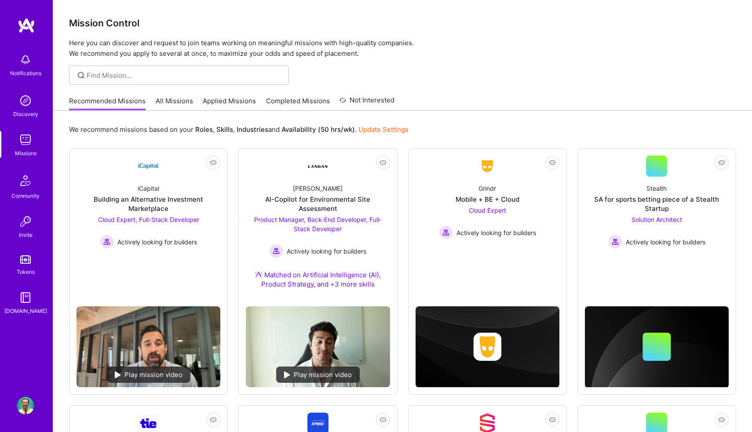
click at [26, 147] on img at bounding box center [26, 140] width 18 height 18
click at [222, 99] on link "Applied Missions" at bounding box center [229, 103] width 53 height 15
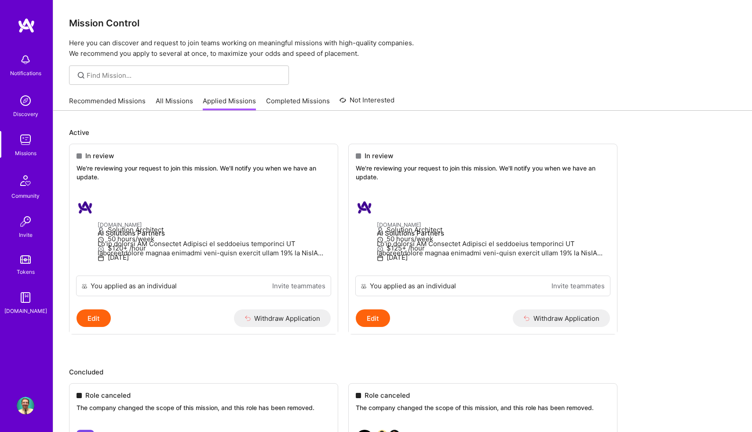
click at [112, 105] on link "Recommended Missions" at bounding box center [107, 103] width 76 height 15
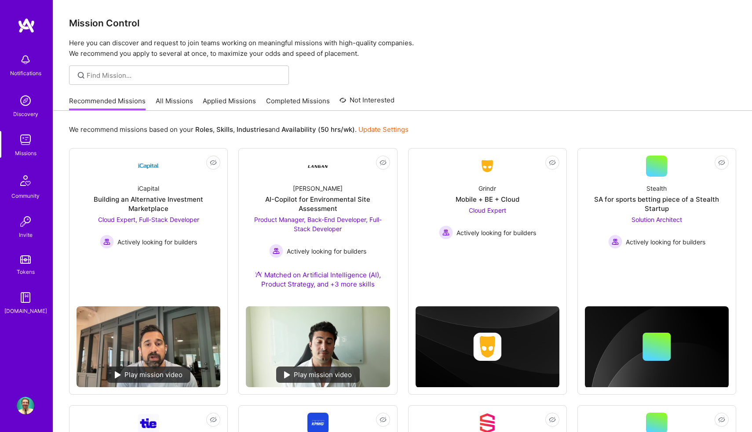
click at [225, 105] on link "Applied Missions" at bounding box center [229, 103] width 53 height 15
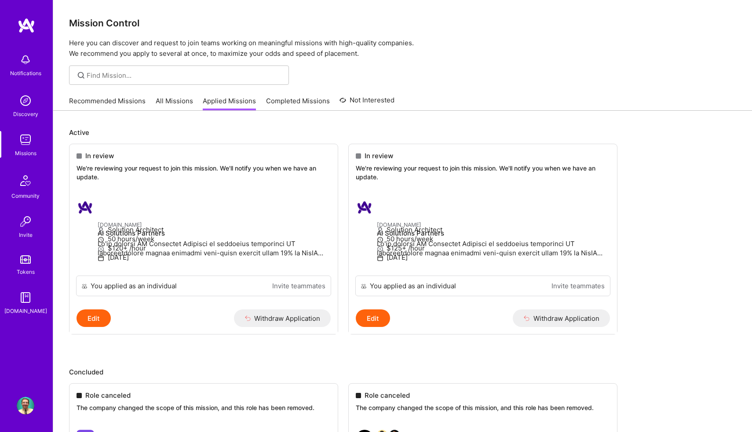
click at [126, 100] on link "Recommended Missions" at bounding box center [107, 103] width 76 height 15
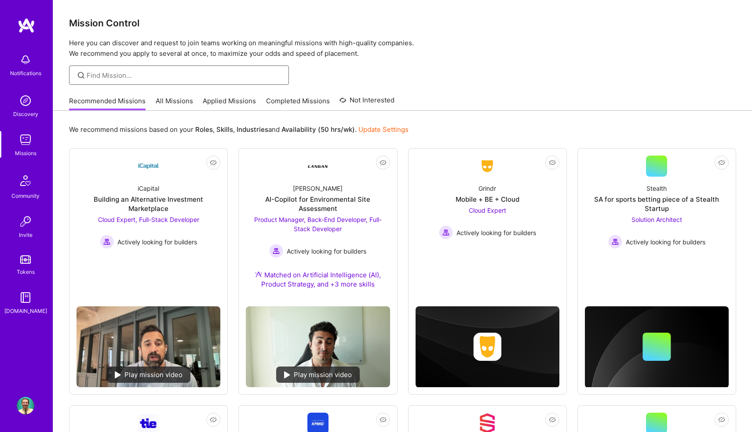
click at [113, 79] on input at bounding box center [185, 75] width 196 height 9
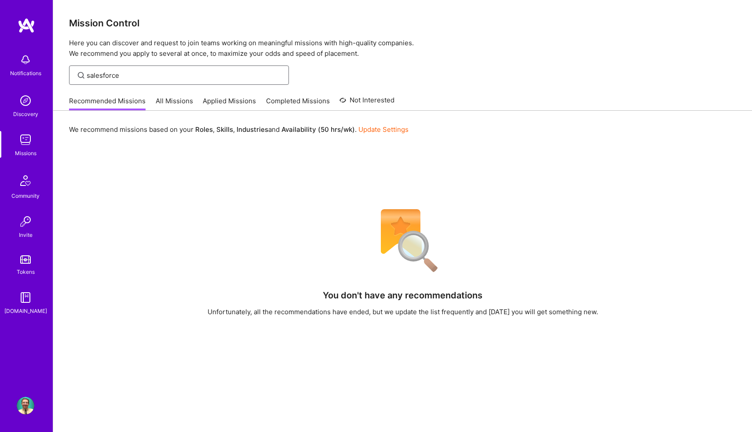
type input "salesforce"
click at [161, 172] on div "We recommend missions based on your Roles , Skills , Industries and Availabilit…" at bounding box center [402, 335] width 698 height 449
click at [390, 128] on link "Update Settings" at bounding box center [383, 129] width 50 height 8
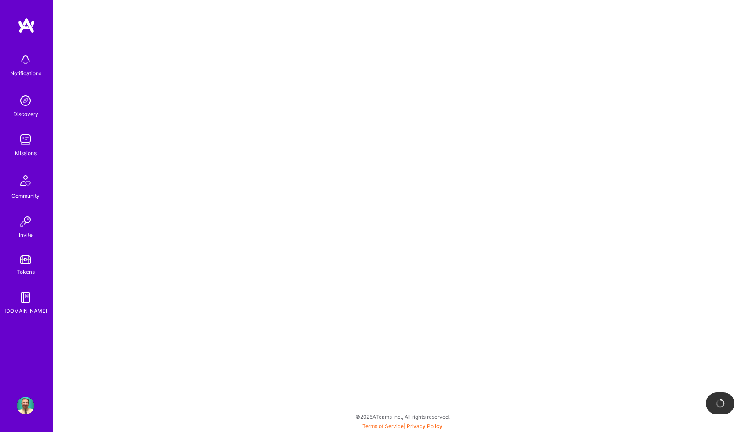
select select "US"
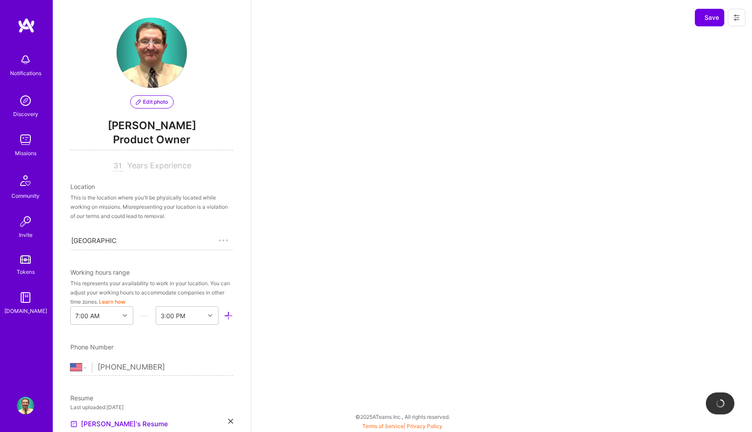
scroll to position [298, 0]
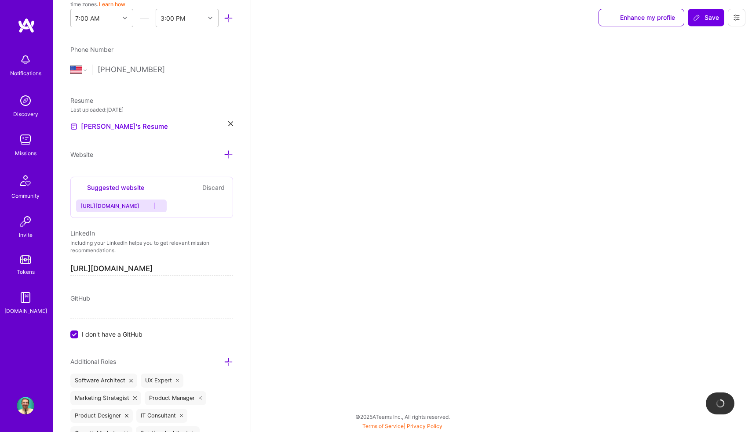
select select "Right Now"
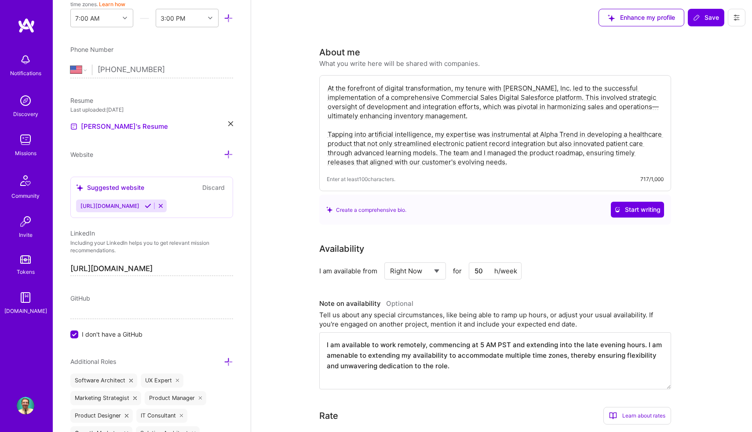
click at [28, 68] on img at bounding box center [26, 60] width 18 height 18
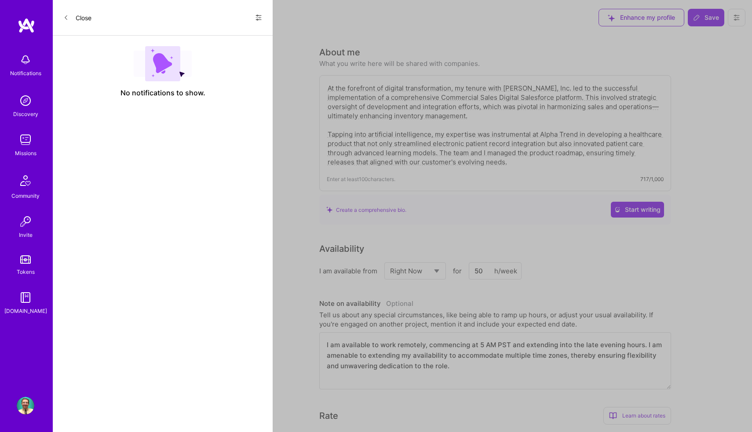
click at [89, 15] on button "Close" at bounding box center [77, 18] width 28 height 14
